Goal: Transaction & Acquisition: Download file/media

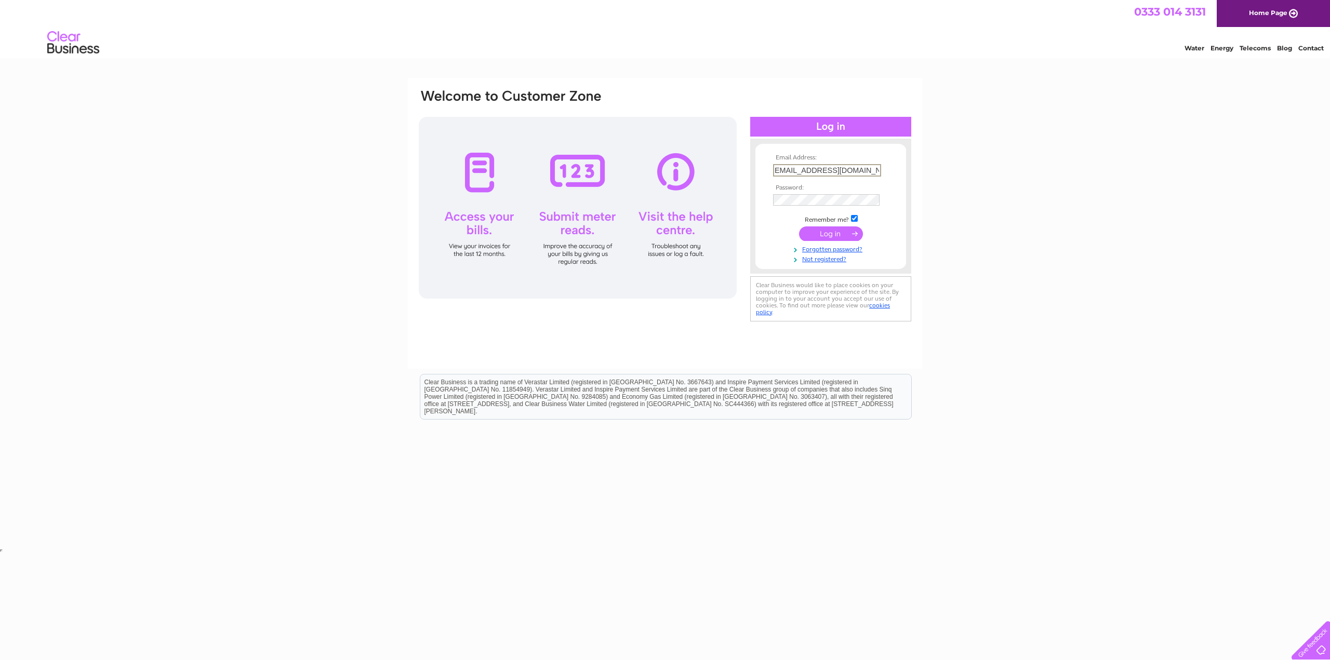
click at [833, 234] on input "submit" at bounding box center [831, 234] width 64 height 15
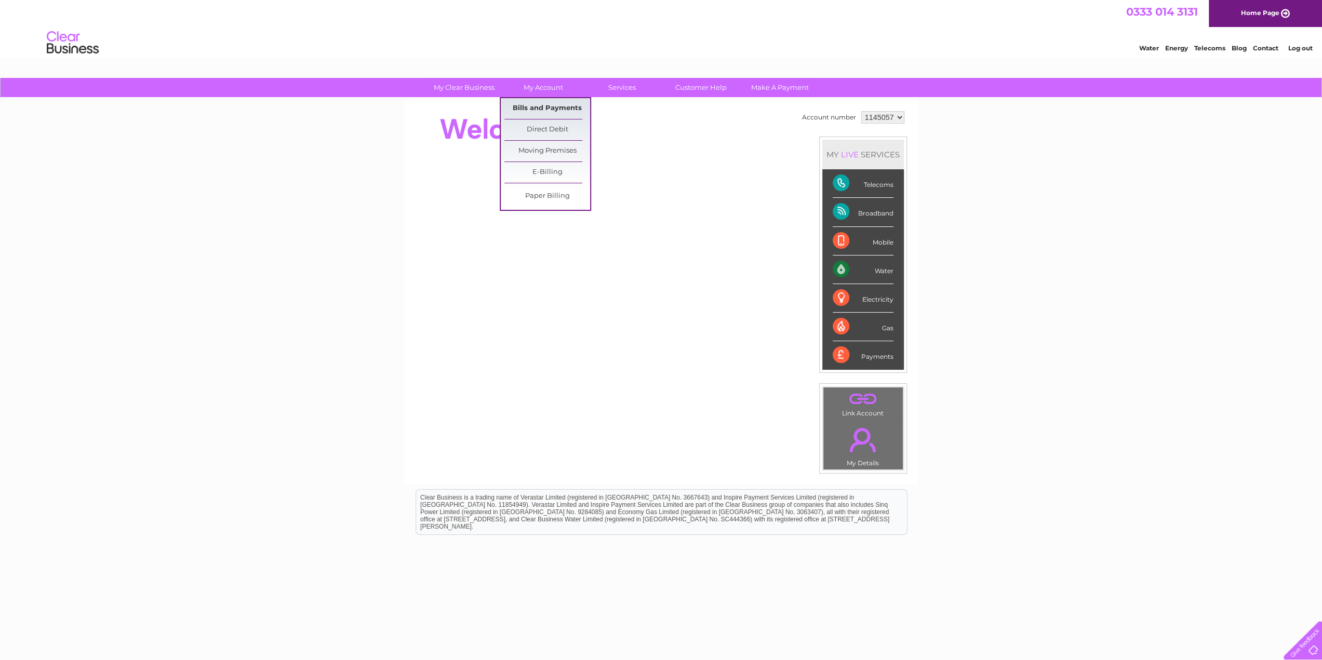
click at [558, 105] on link "Bills and Payments" at bounding box center [548, 108] width 86 height 21
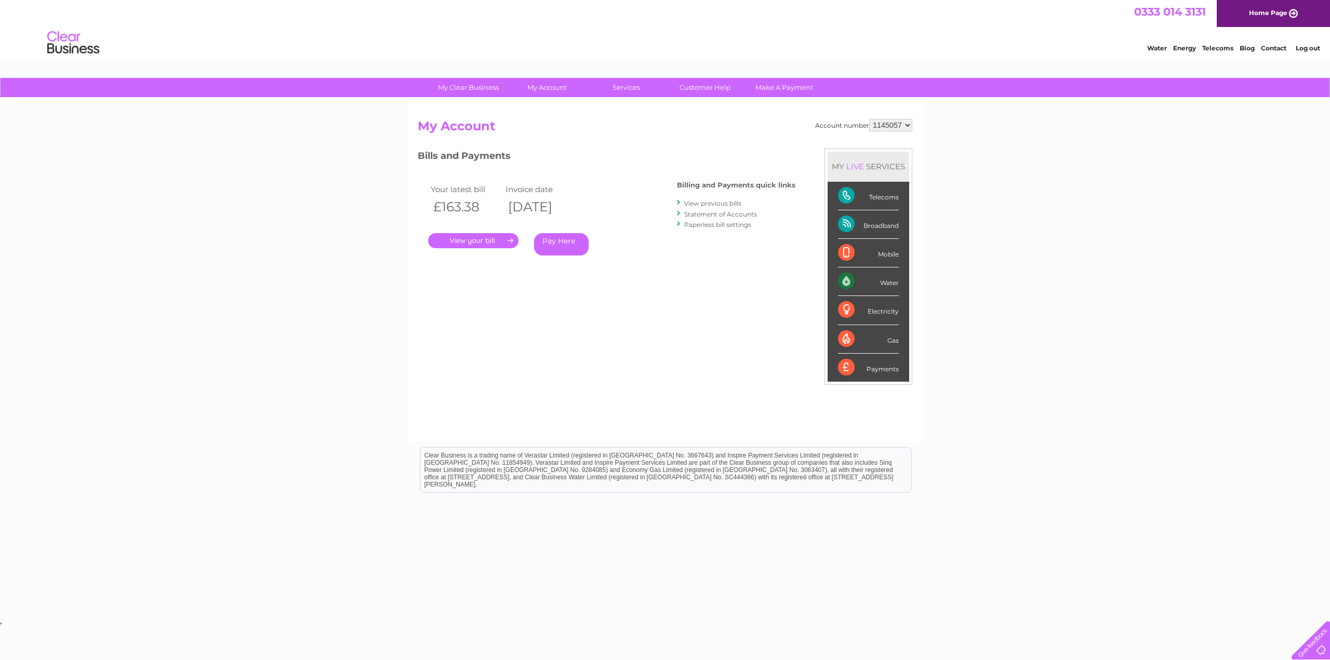
click at [733, 202] on link "View previous bills" at bounding box center [712, 204] width 57 height 8
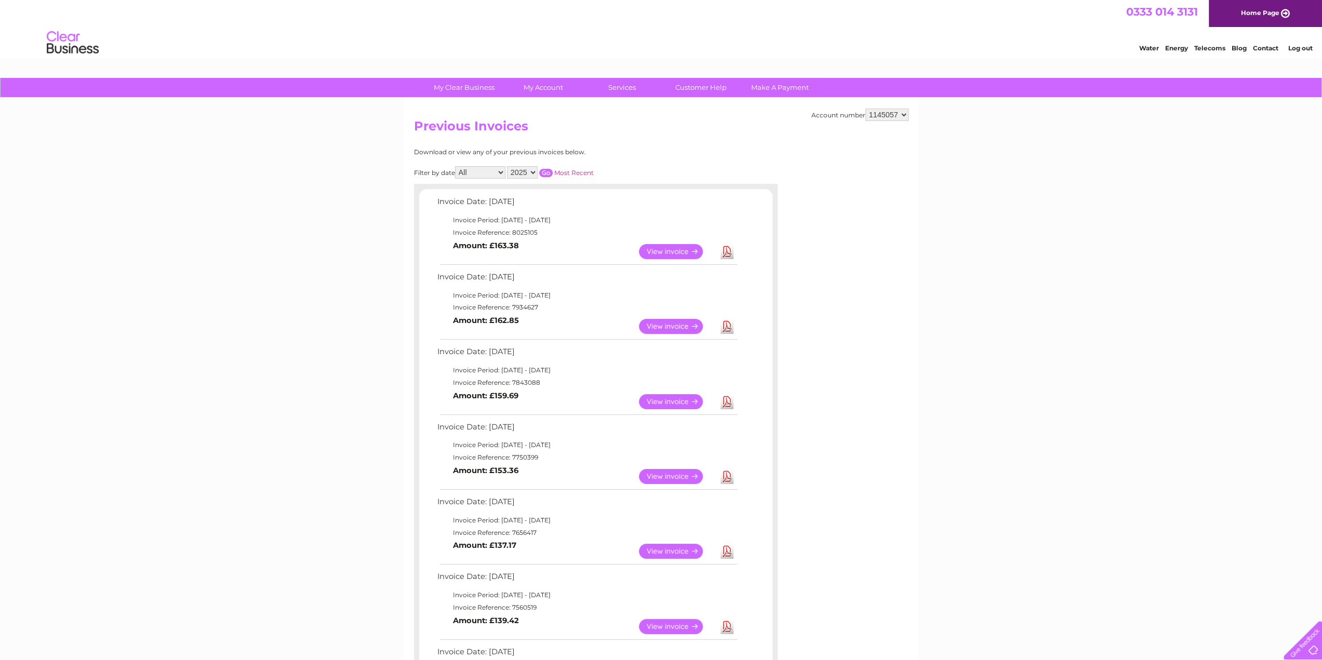
click at [689, 328] on link "View" at bounding box center [677, 326] width 76 height 15
click at [732, 327] on link "Download" at bounding box center [727, 326] width 13 height 15
